Goal: Task Accomplishment & Management: Manage account settings

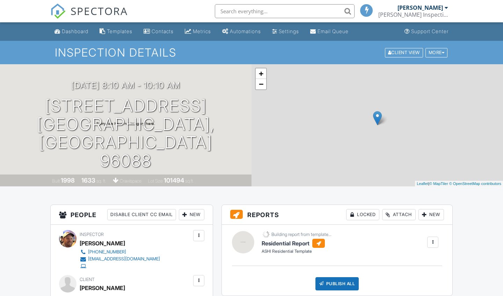
click at [172, 281] on div "Client Nathan Rockwell" at bounding box center [131, 284] width 145 height 19
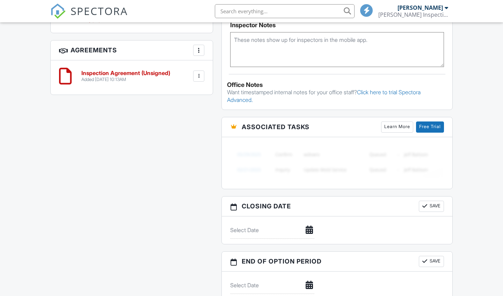
scroll to position [409, 0]
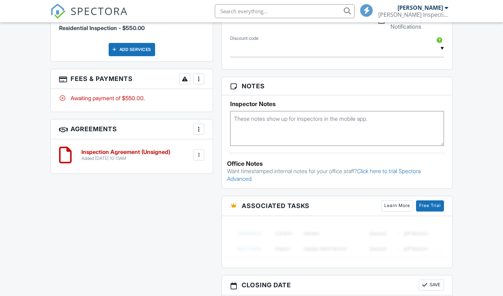
click at [200, 77] on div at bounding box center [198, 78] width 7 height 7
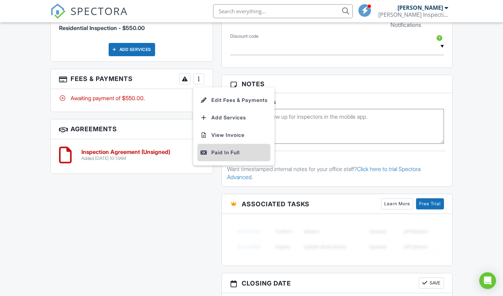
click at [224, 150] on div "Paid In Full" at bounding box center [233, 153] width 67 height 8
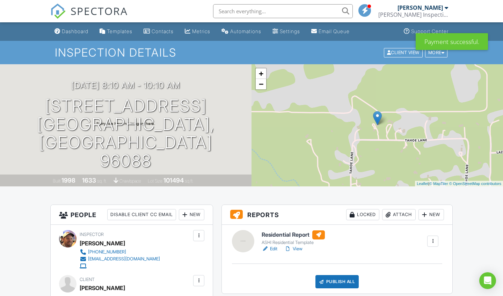
scroll to position [488, 0]
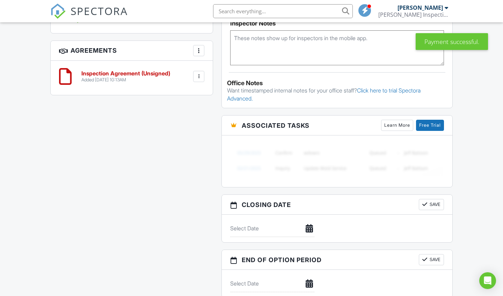
click at [200, 73] on div at bounding box center [198, 76] width 7 height 7
click at [187, 130] on li "Delete" at bounding box center [180, 130] width 40 height 17
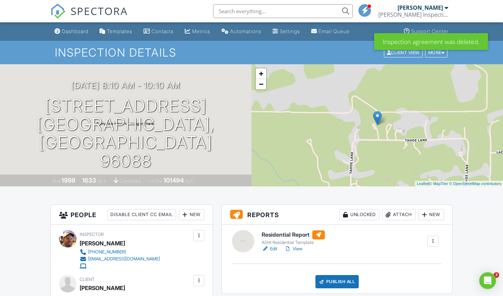
click at [274, 248] on link "Edit" at bounding box center [270, 249] width 16 height 7
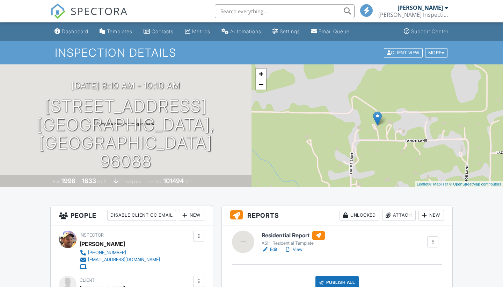
click at [431, 242] on div at bounding box center [433, 241] width 7 height 7
click at [299, 248] on link "View" at bounding box center [293, 249] width 18 height 7
